Goal: Browse casually

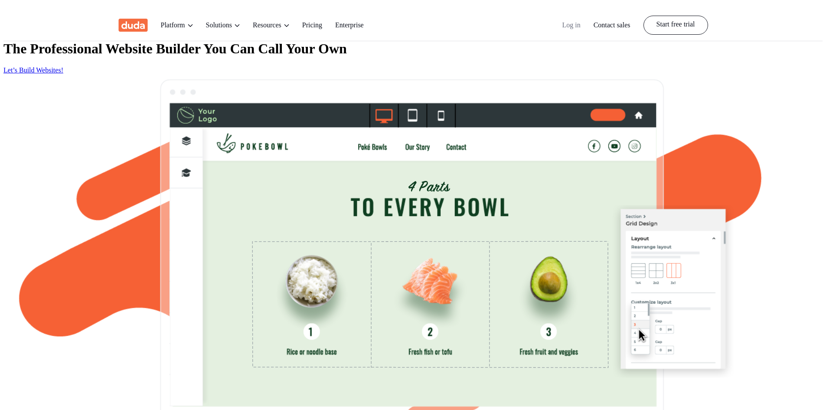
click at [101, 56] on header "The Professional Website Builder You Can Call Your Own Let’s Build Websites!" at bounding box center [412, 272] width 819 height 526
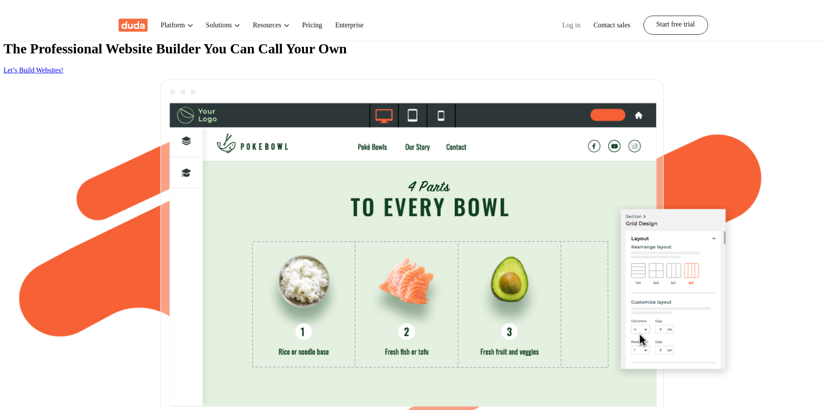
click at [124, 55] on header "The Professional Website Builder You Can Call Your Own Let’s Build Websites!" at bounding box center [412, 272] width 819 height 526
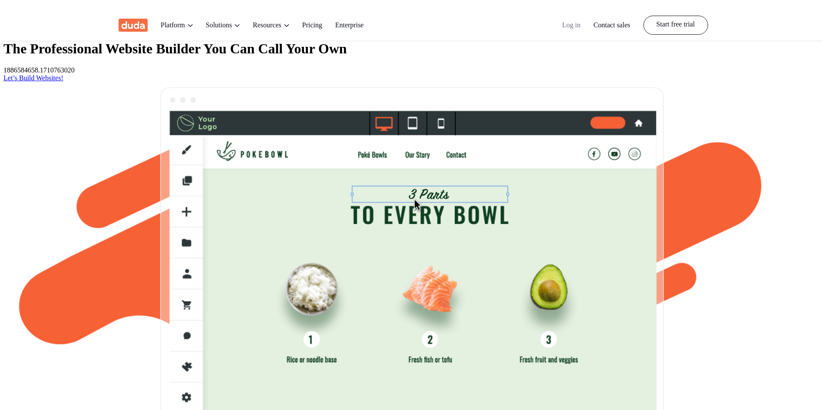
click at [375, 82] on div "The Professional Website Builder You Can Call Your Own 1886584658.1710763020 Le…" at bounding box center [412, 45] width 819 height 72
